Goal: Find specific page/section: Find specific page/section

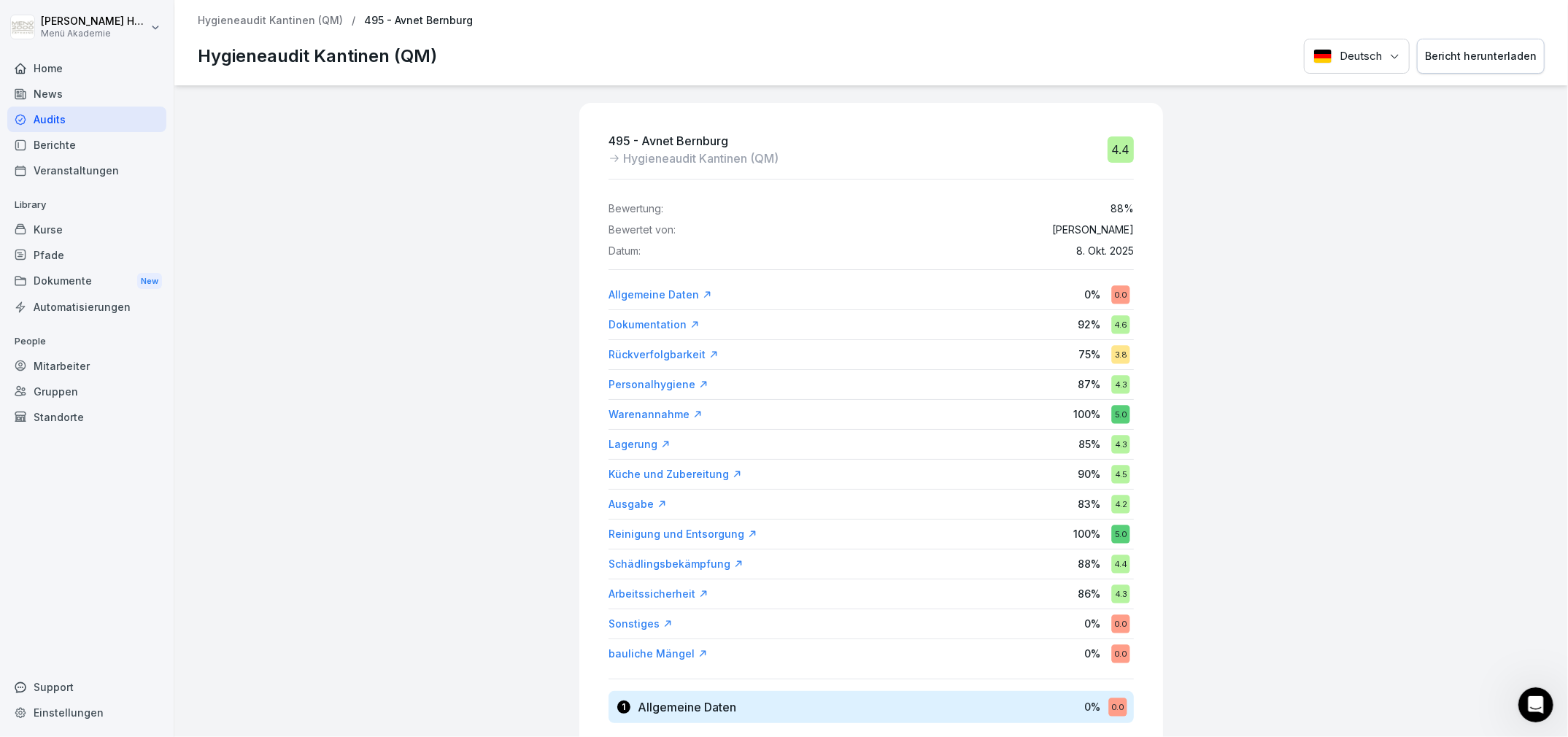
click at [298, 19] on p "Hygieneaudit Kantinen (QM)" at bounding box center [270, 20] width 145 height 12
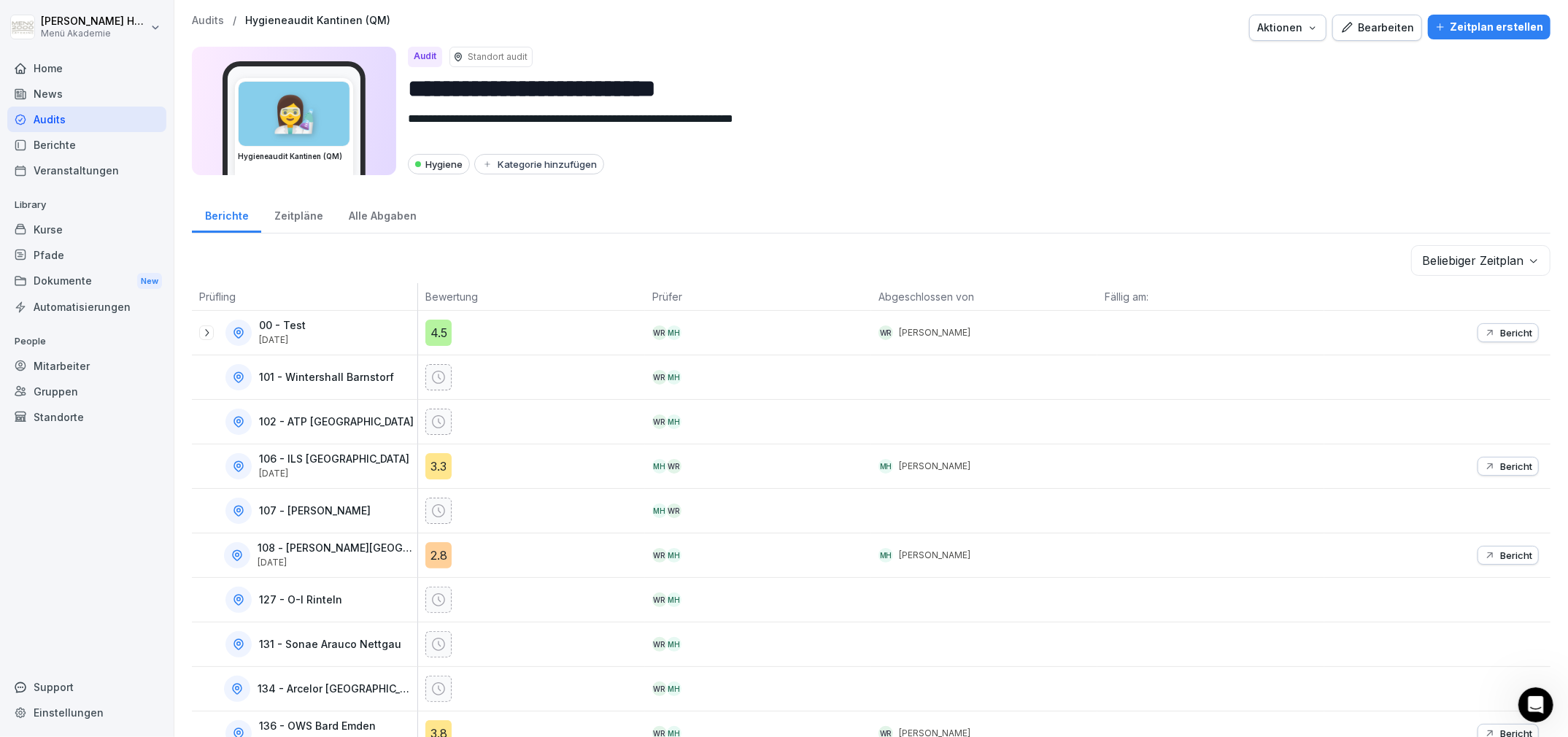
click at [73, 130] on div "Audits" at bounding box center [86, 120] width 159 height 26
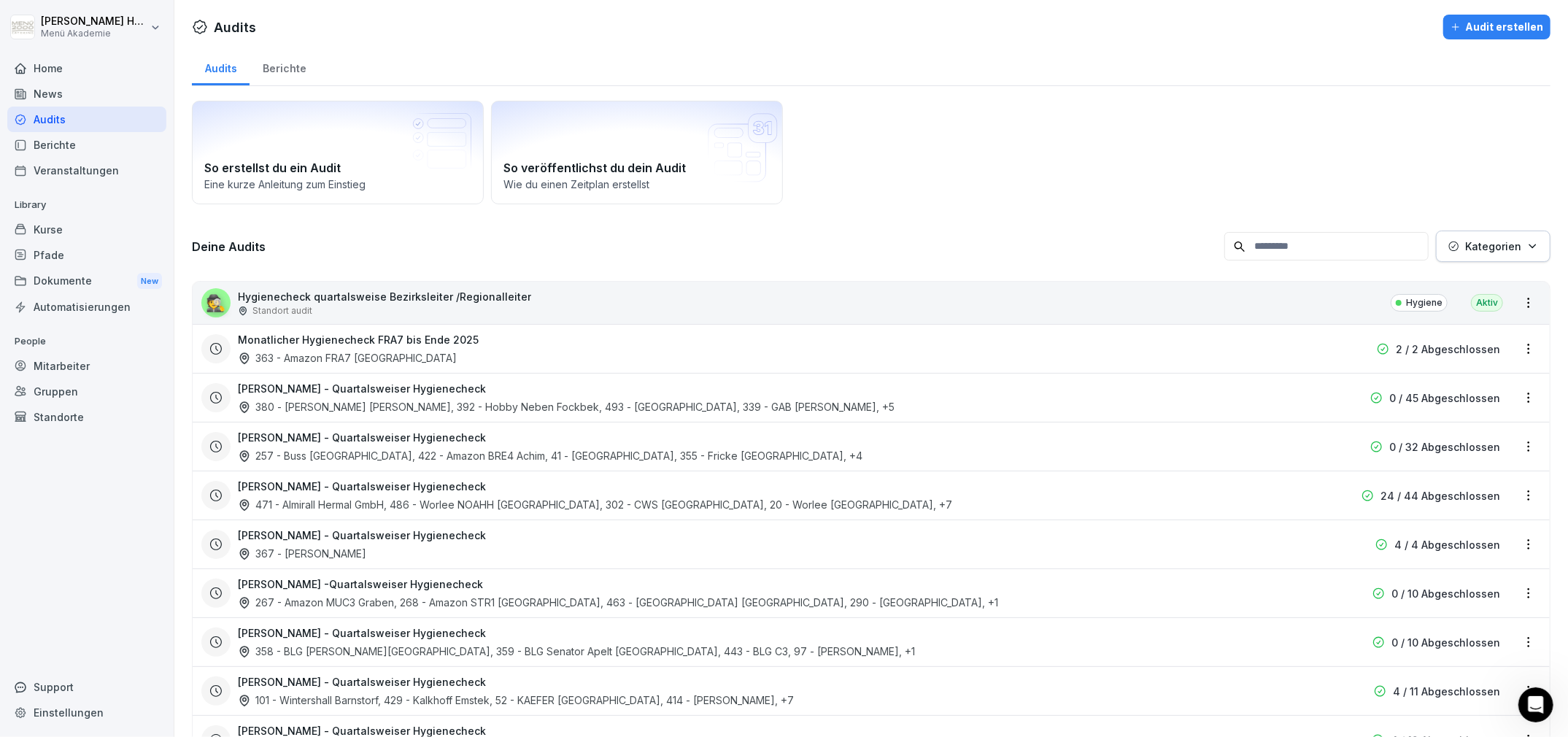
click at [275, 68] on div "Berichte" at bounding box center [284, 67] width 70 height 37
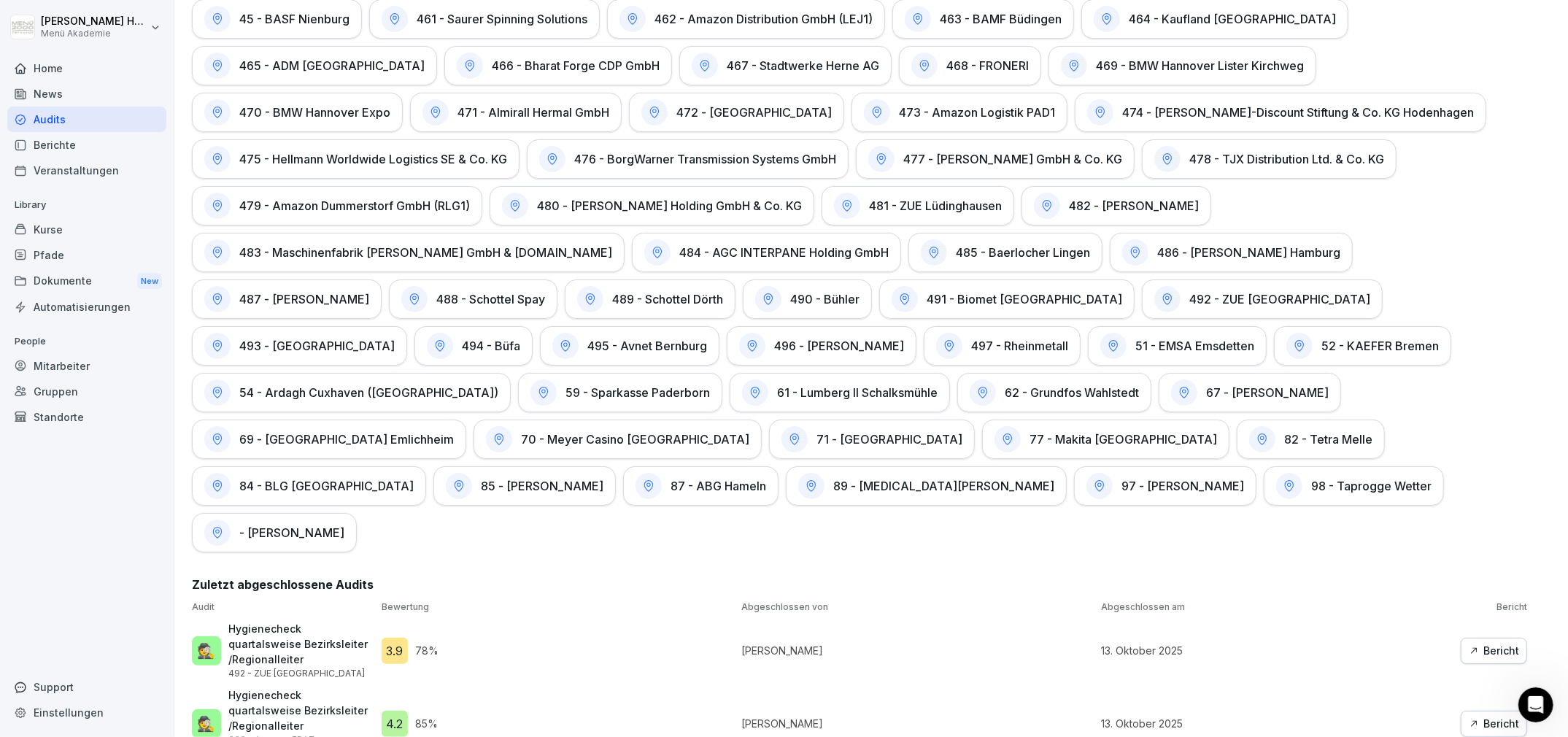
scroll to position [2783, 0]
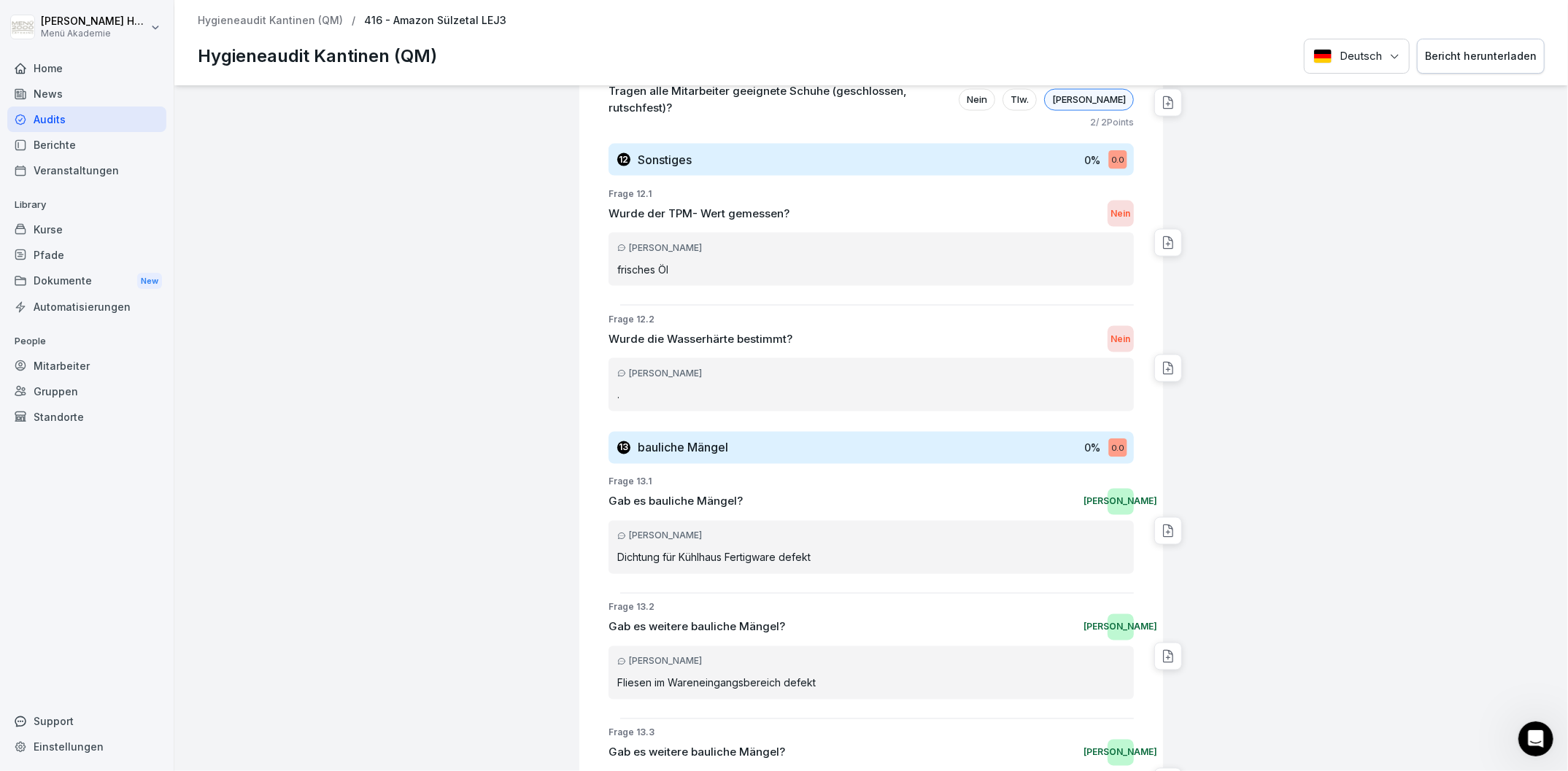
scroll to position [6448, 0]
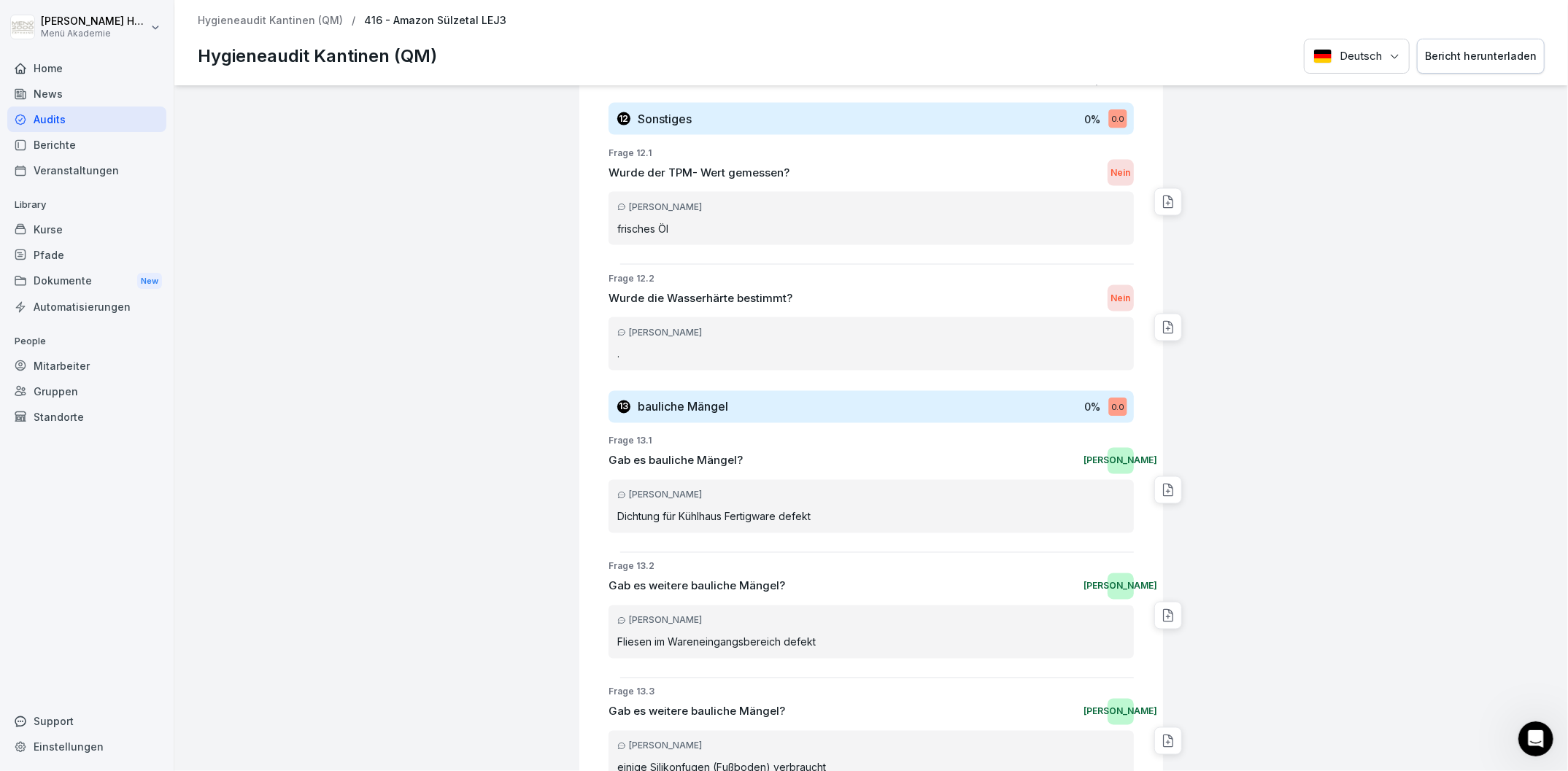
click at [364, 537] on div "416 - Amazon Sülzetal LEJ3 Hygieneaudit Kantinen (QM) 4.1 Bewertung: 82 % Bewer…" at bounding box center [871, 428] width 1393 height 686
